Goal: Navigation & Orientation: Find specific page/section

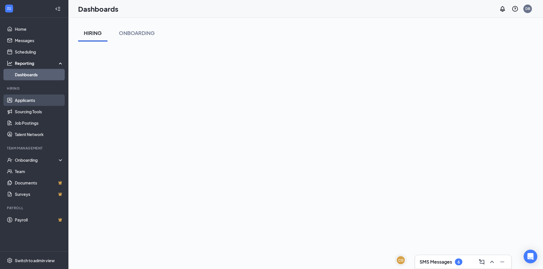
click at [26, 104] on link "Applicants" at bounding box center [39, 100] width 49 height 11
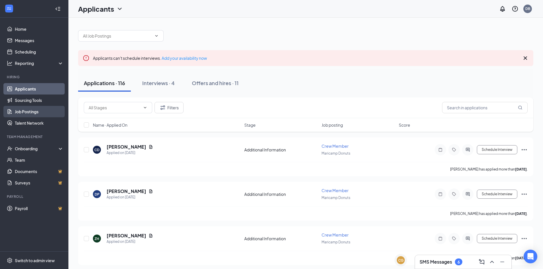
click at [34, 114] on link "Job Postings" at bounding box center [39, 111] width 49 height 11
